Goal: Task Accomplishment & Management: Use online tool/utility

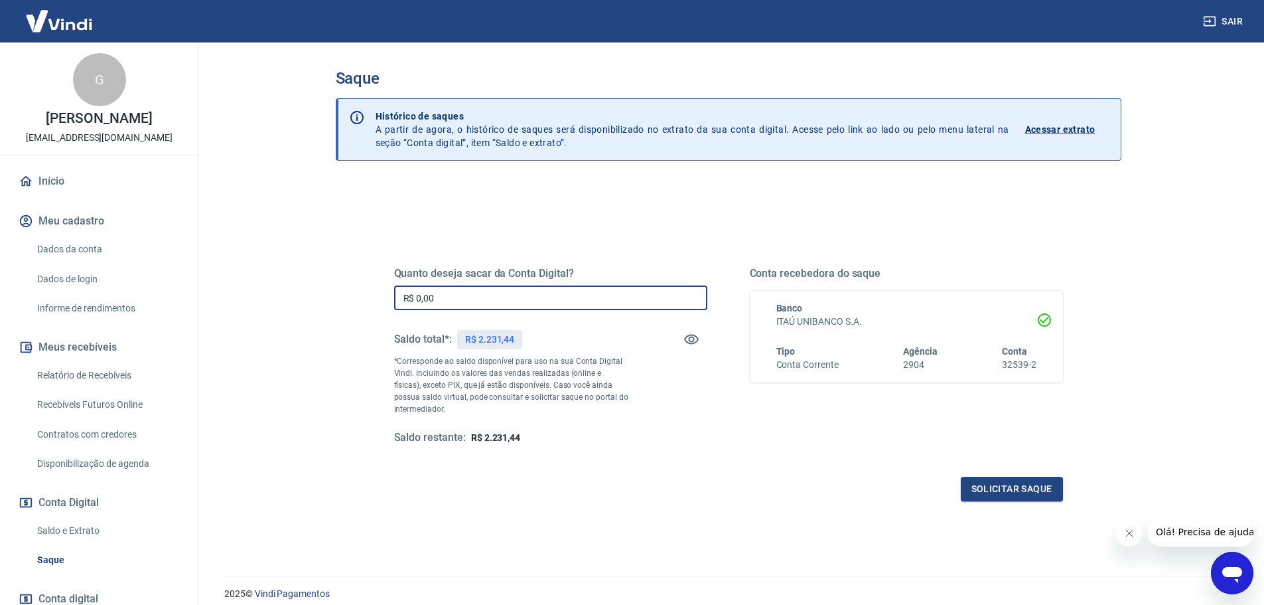
click at [463, 289] on input "R$ 0,00" at bounding box center [550, 297] width 313 height 25
type input "R$ 2.231,44"
click at [1009, 487] on button "Solicitar saque" at bounding box center [1012, 488] width 102 height 25
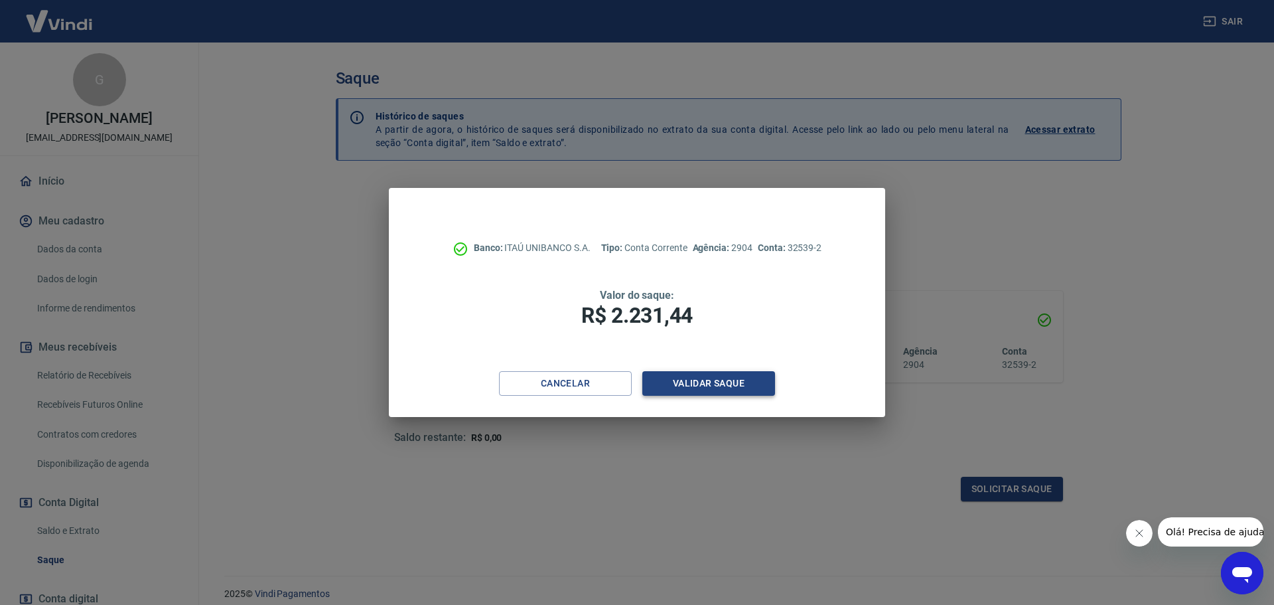
click at [696, 382] on button "Validar saque" at bounding box center [708, 383] width 133 height 25
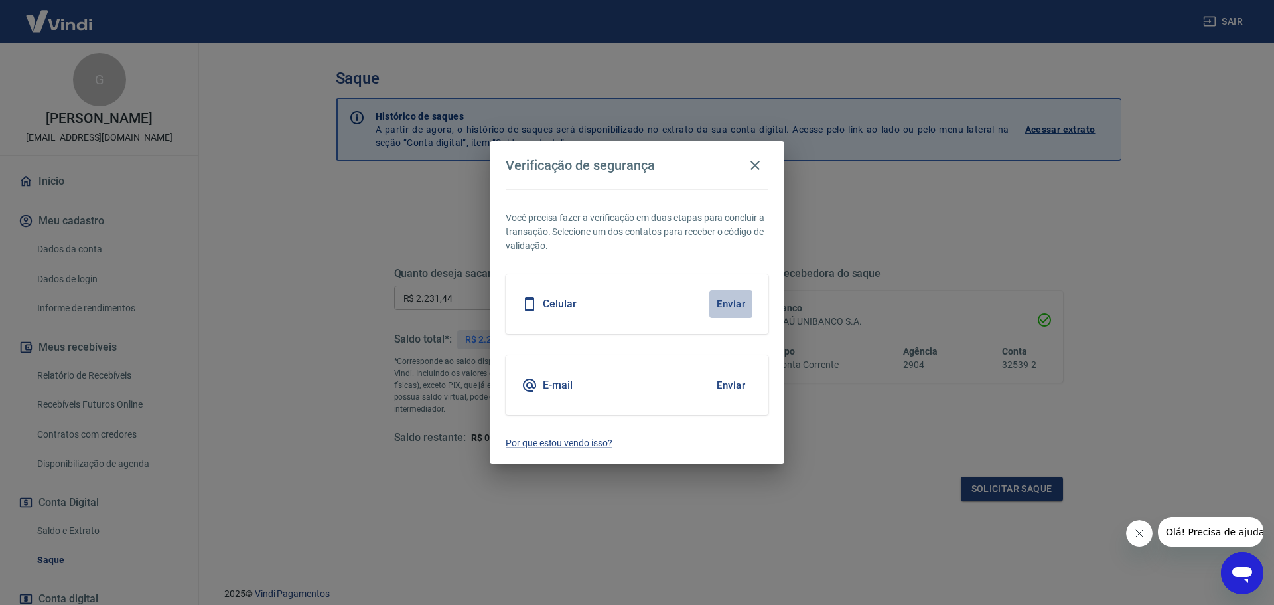
click at [726, 304] on button "Enviar" at bounding box center [730, 304] width 43 height 28
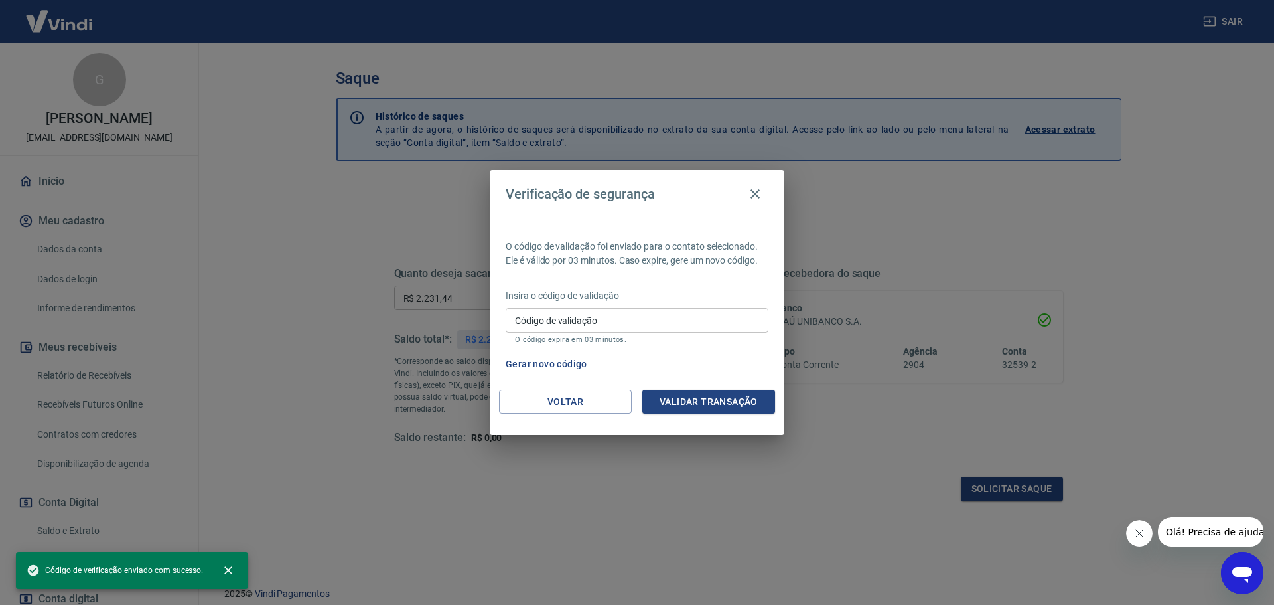
click at [673, 329] on input "Código de validação" at bounding box center [637, 320] width 263 height 25
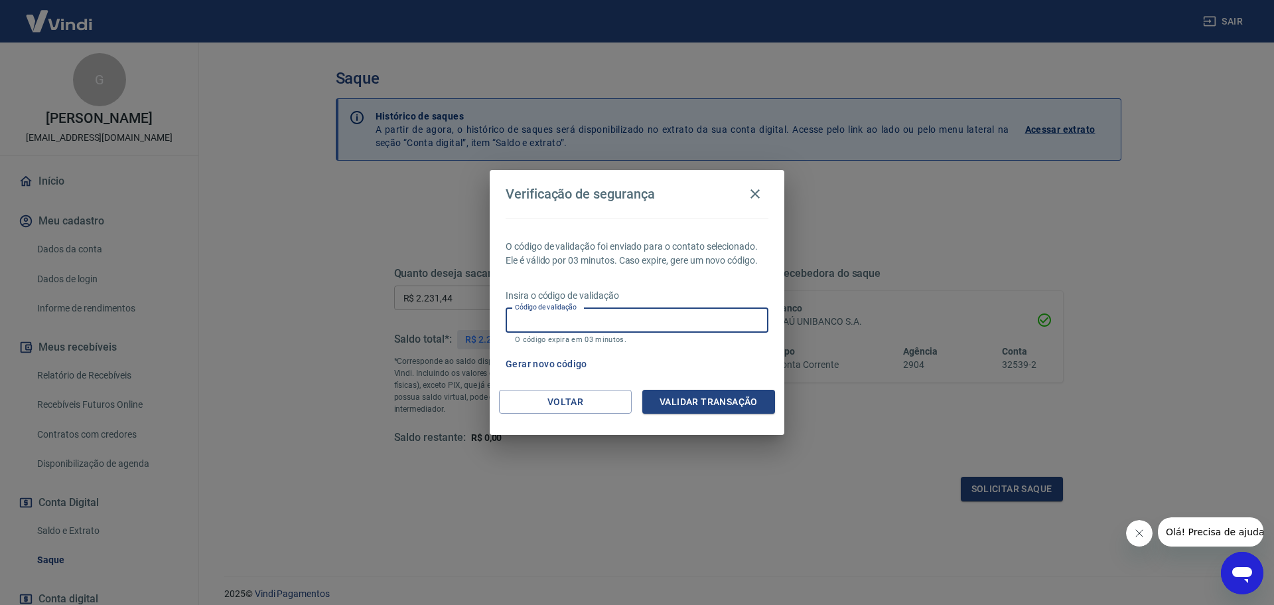
click at [665, 262] on p "O código de validação foi enviado para o contato selecionado. Ele é válido por …" at bounding box center [637, 254] width 263 height 28
click at [648, 319] on input "Código de validação" at bounding box center [637, 320] width 263 height 25
click at [591, 262] on p "O código de validação foi enviado para o contato selecionado. Ele é válido por …" at bounding box center [637, 254] width 263 height 28
click at [575, 363] on button "Gerar novo código" at bounding box center [546, 364] width 92 height 25
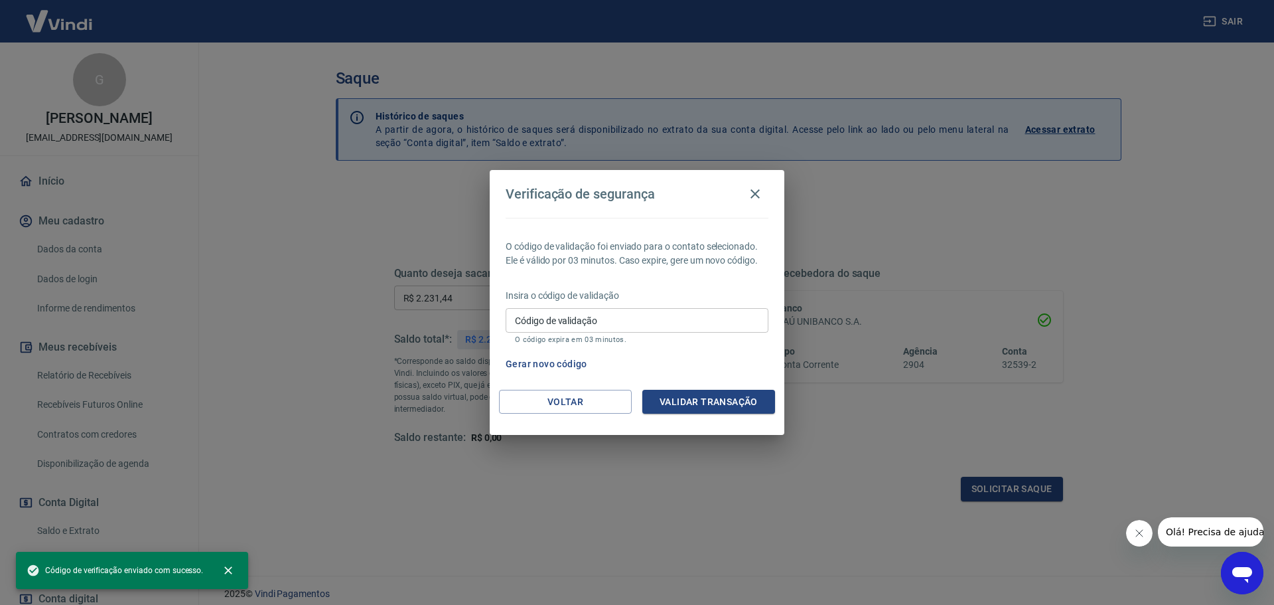
click at [608, 323] on input "Código de validação" at bounding box center [637, 320] width 263 height 25
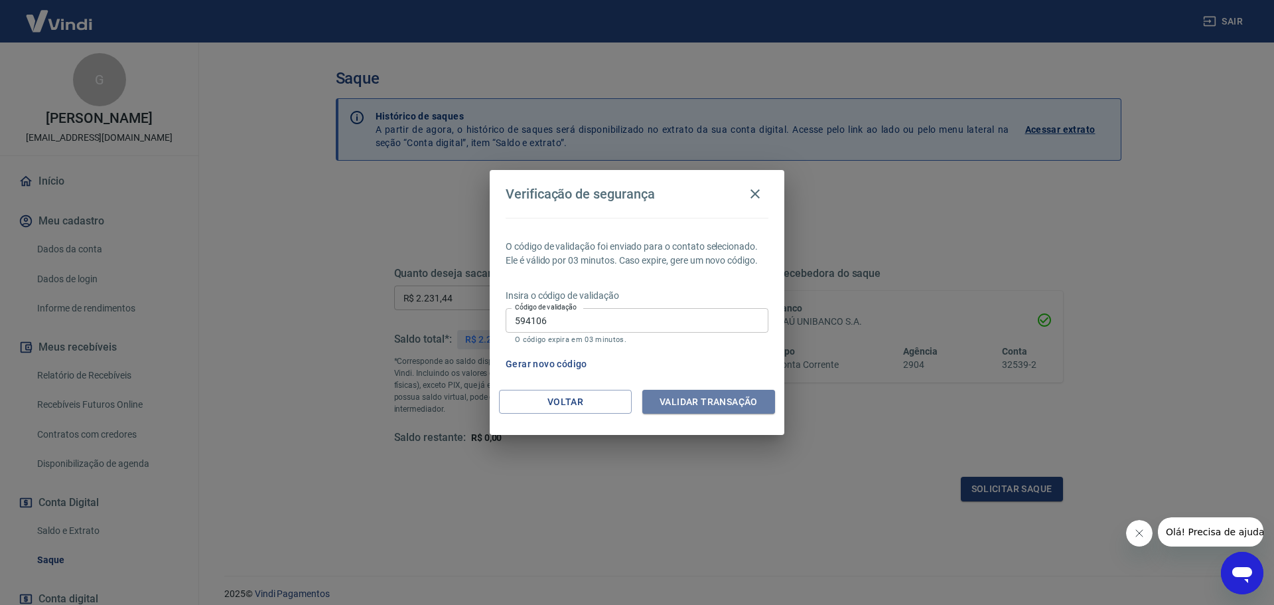
click at [677, 407] on button "Validar transação" at bounding box center [708, 402] width 133 height 25
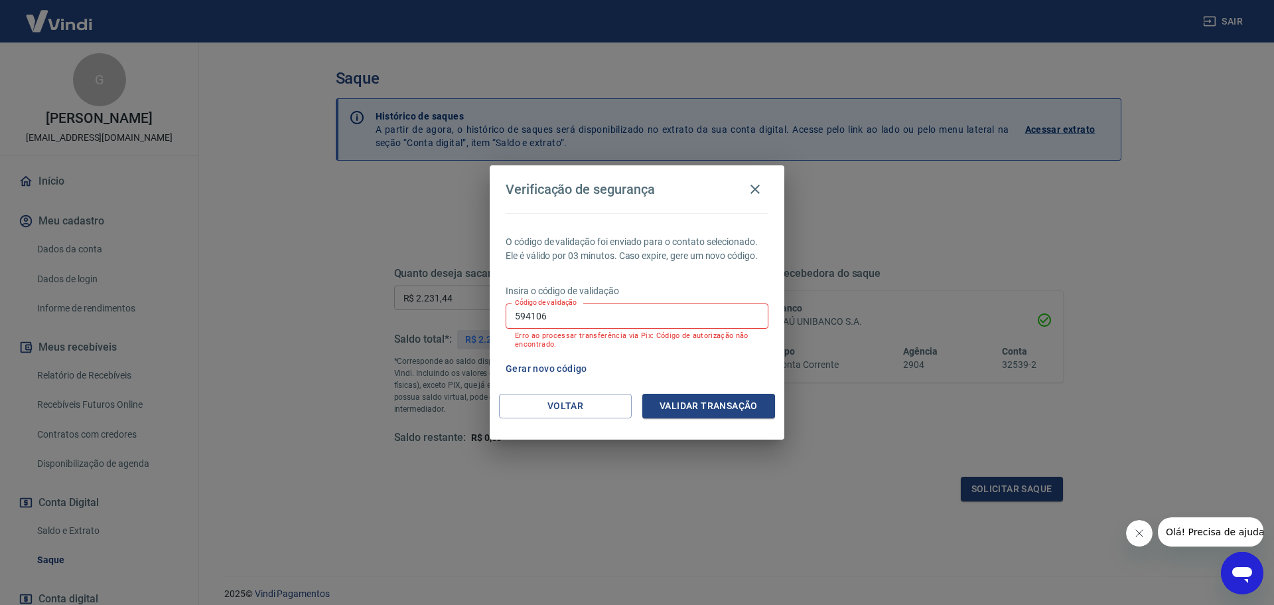
click at [611, 308] on input "594106" at bounding box center [637, 315] width 263 height 25
type input "875605"
click at [697, 407] on button "Validar transação" at bounding box center [708, 405] width 133 height 25
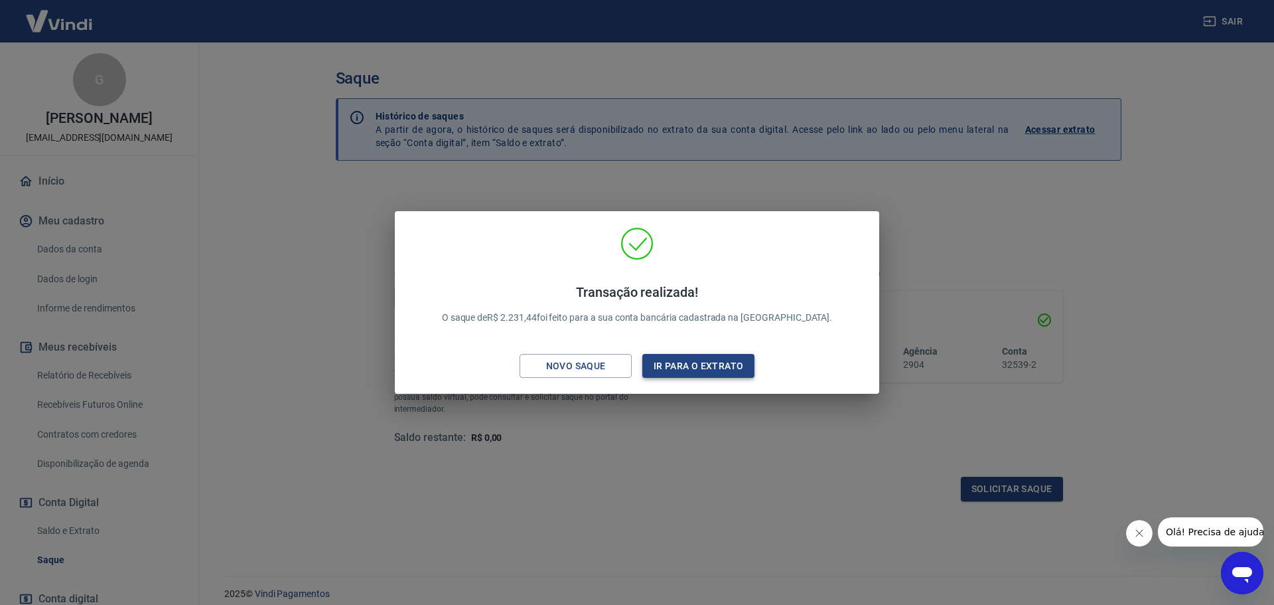
click at [700, 371] on button "Ir para o extrato" at bounding box center [698, 366] width 112 height 25
